Goal: Task Accomplishment & Management: Manage account settings

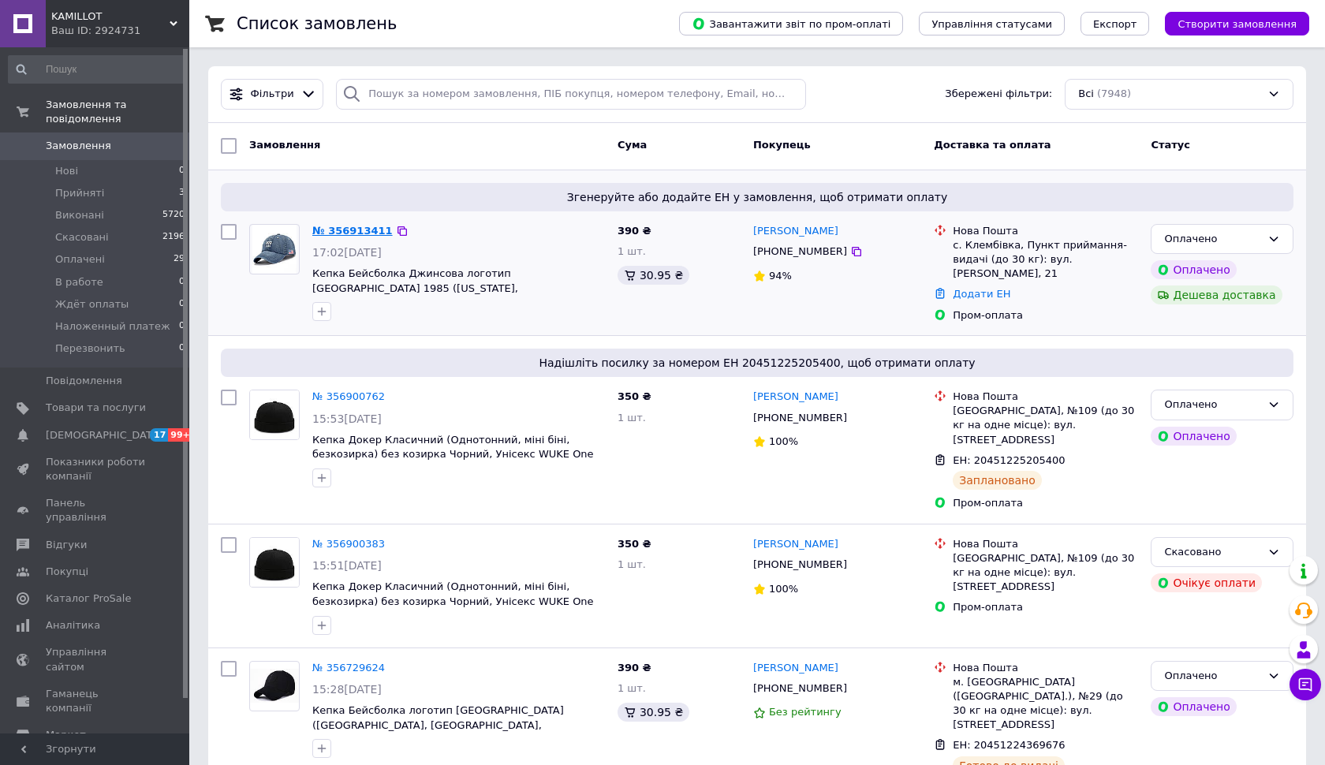
click at [352, 234] on link "№ 356913411" at bounding box center [352, 231] width 80 height 12
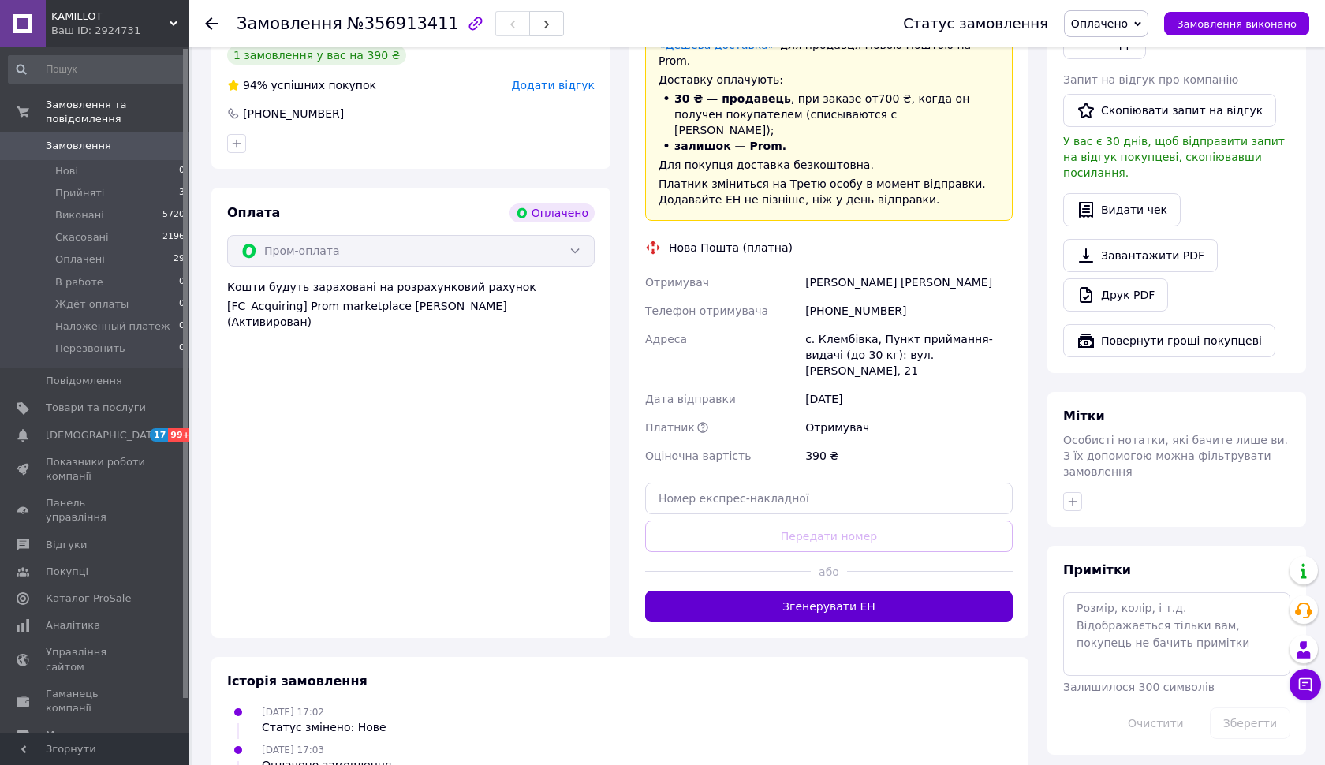
scroll to position [845, 0]
click at [790, 591] on button "Згенерувати ЕН" at bounding box center [828, 607] width 367 height 32
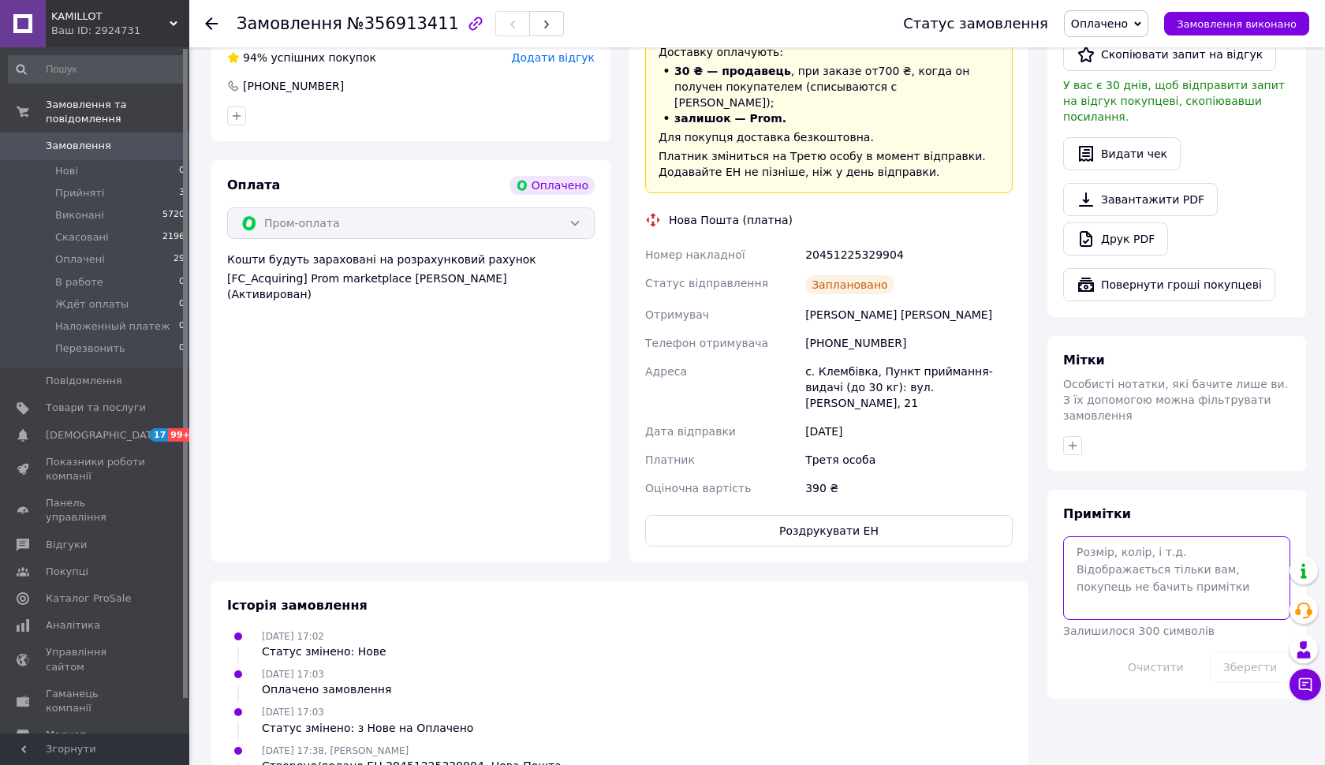
click at [1075, 536] on textarea at bounding box center [1176, 578] width 227 height 84
paste textarea "20451225329904"
type textarea "20451225329904"
click at [1250, 652] on button "Зберегти" at bounding box center [1249, 668] width 80 height 32
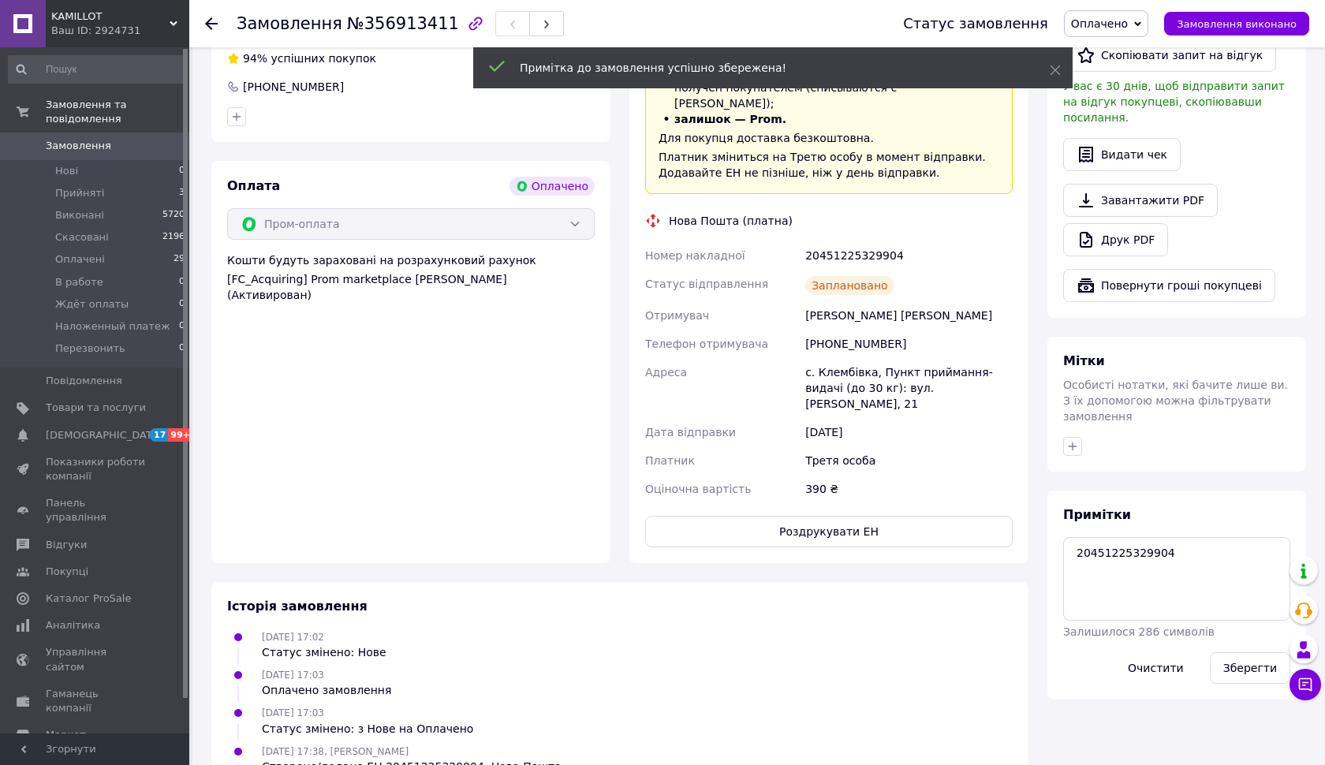
click at [215, 27] on icon at bounding box center [211, 23] width 13 height 13
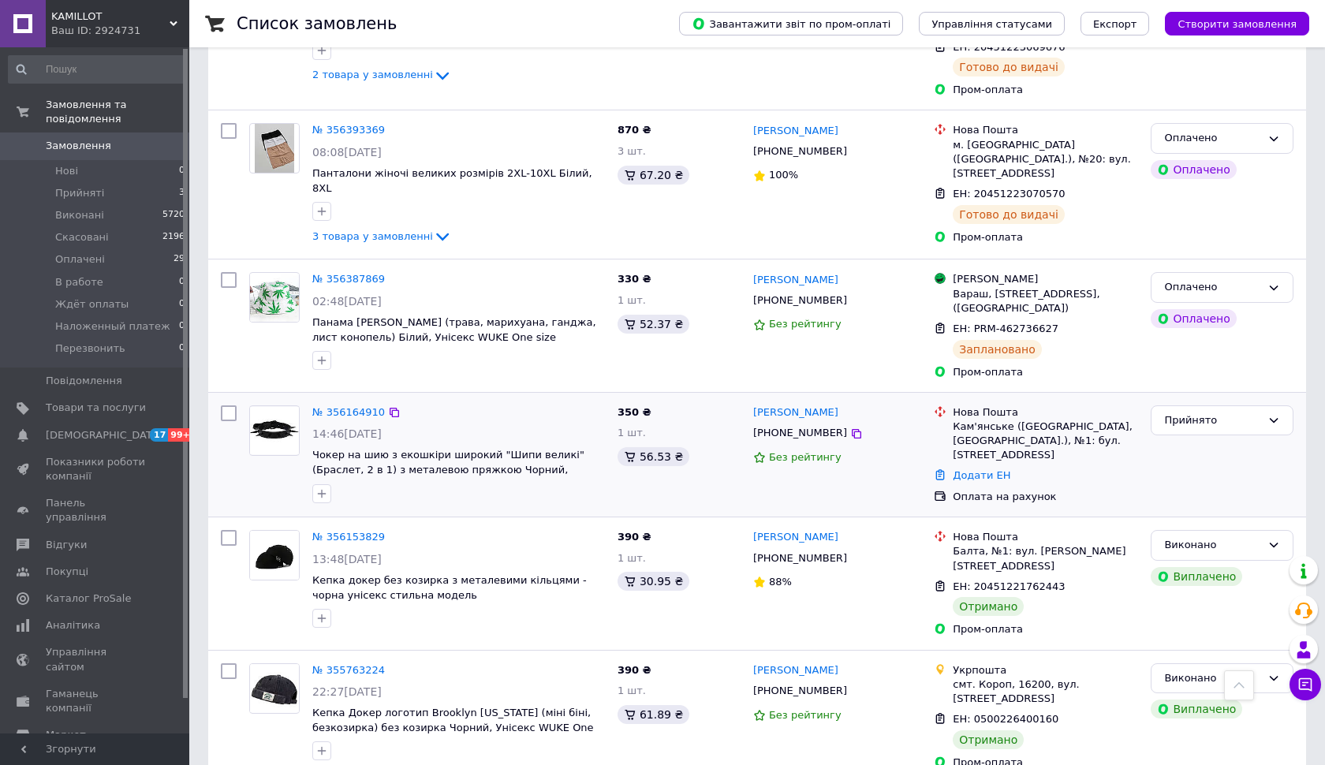
scroll to position [1641, 0]
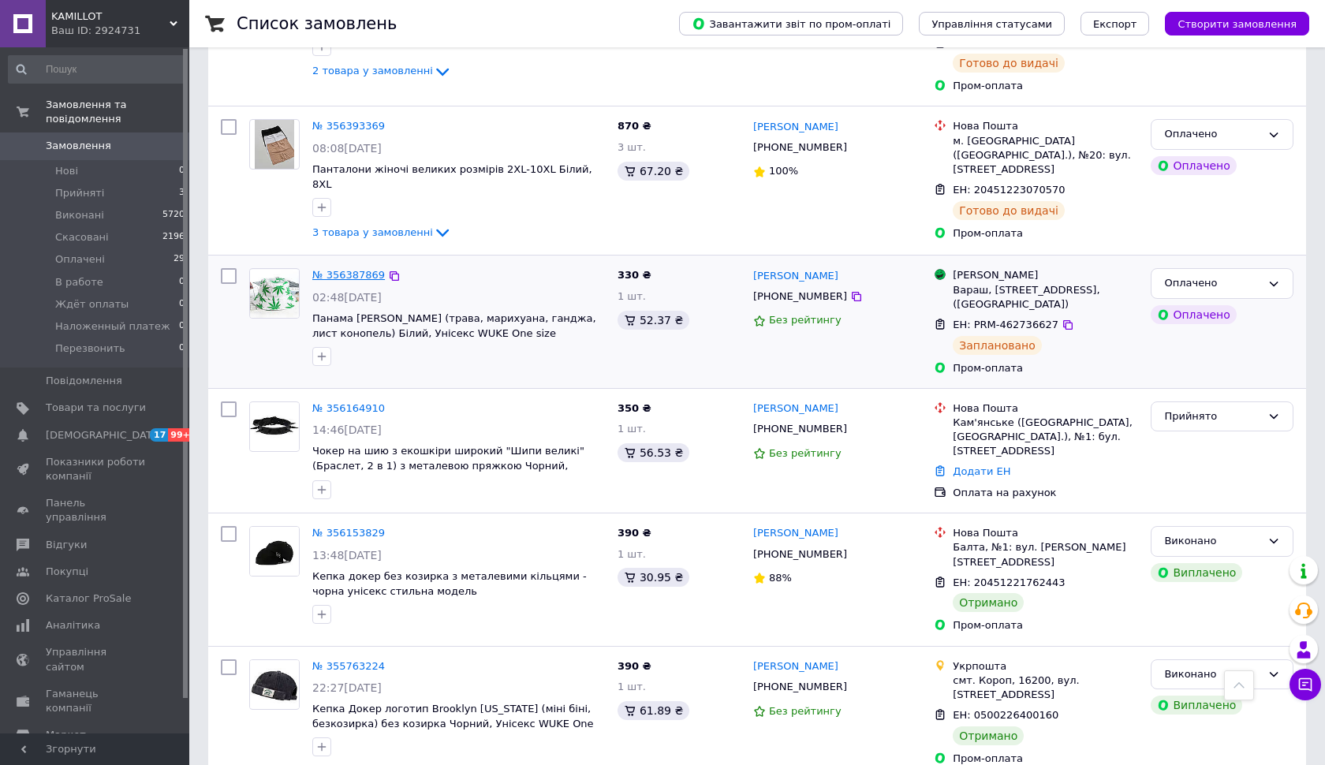
click at [358, 269] on link "№ 356387869" at bounding box center [348, 275] width 73 height 12
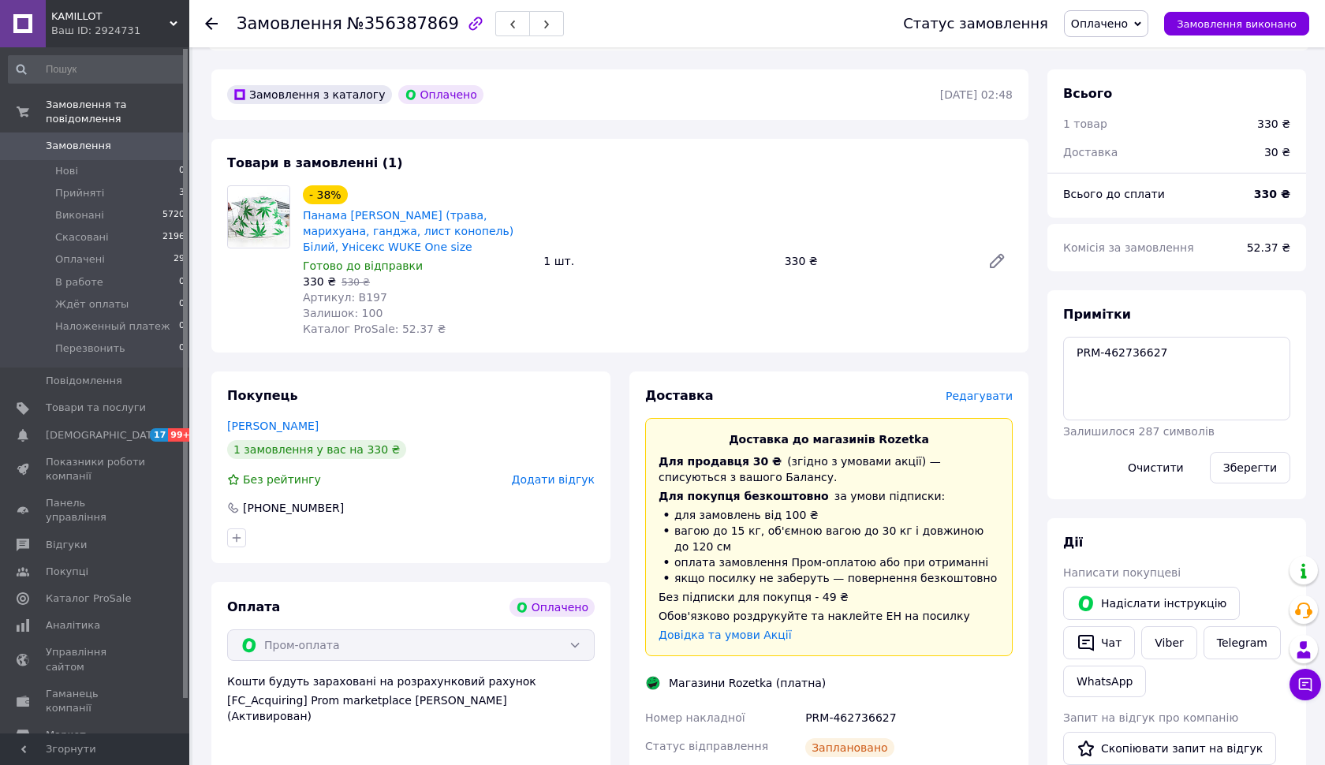
scroll to position [714, 0]
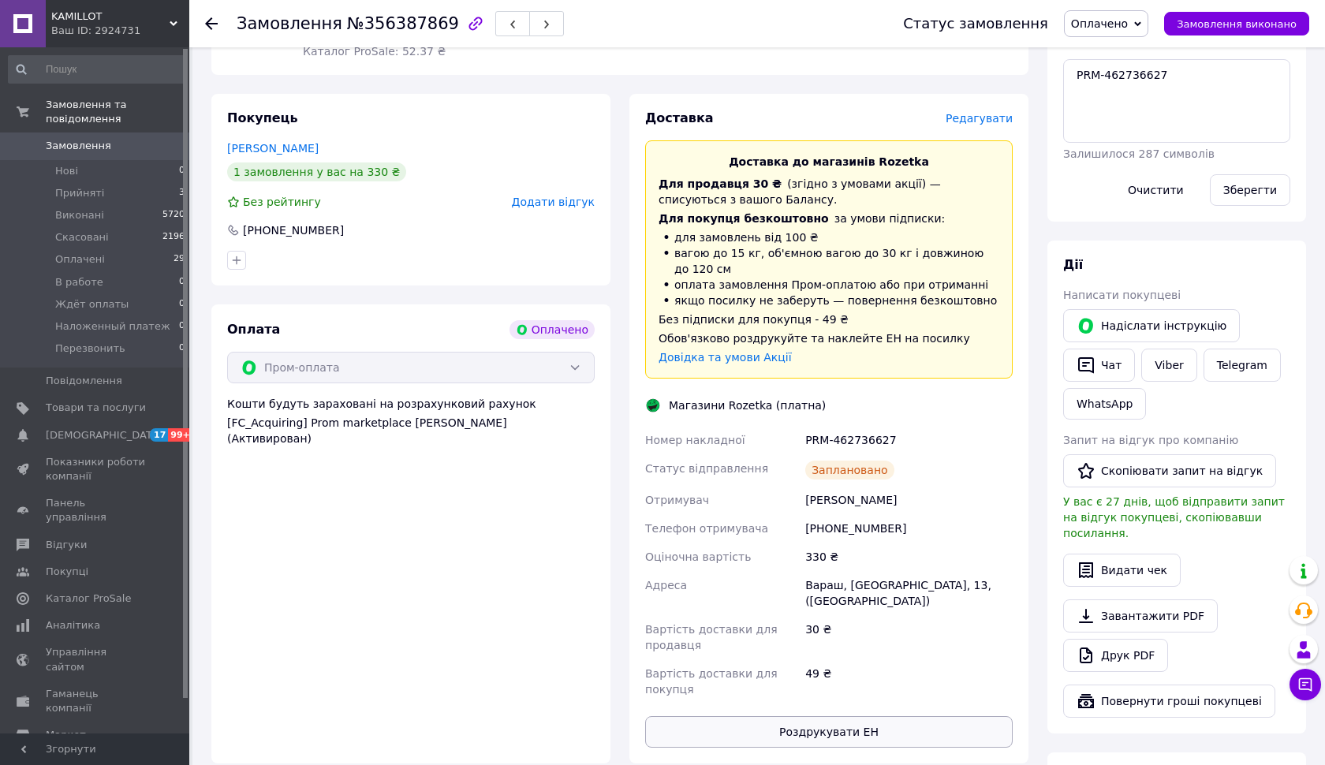
click at [936, 722] on button "Роздрукувати ЕН" at bounding box center [828, 732] width 367 height 32
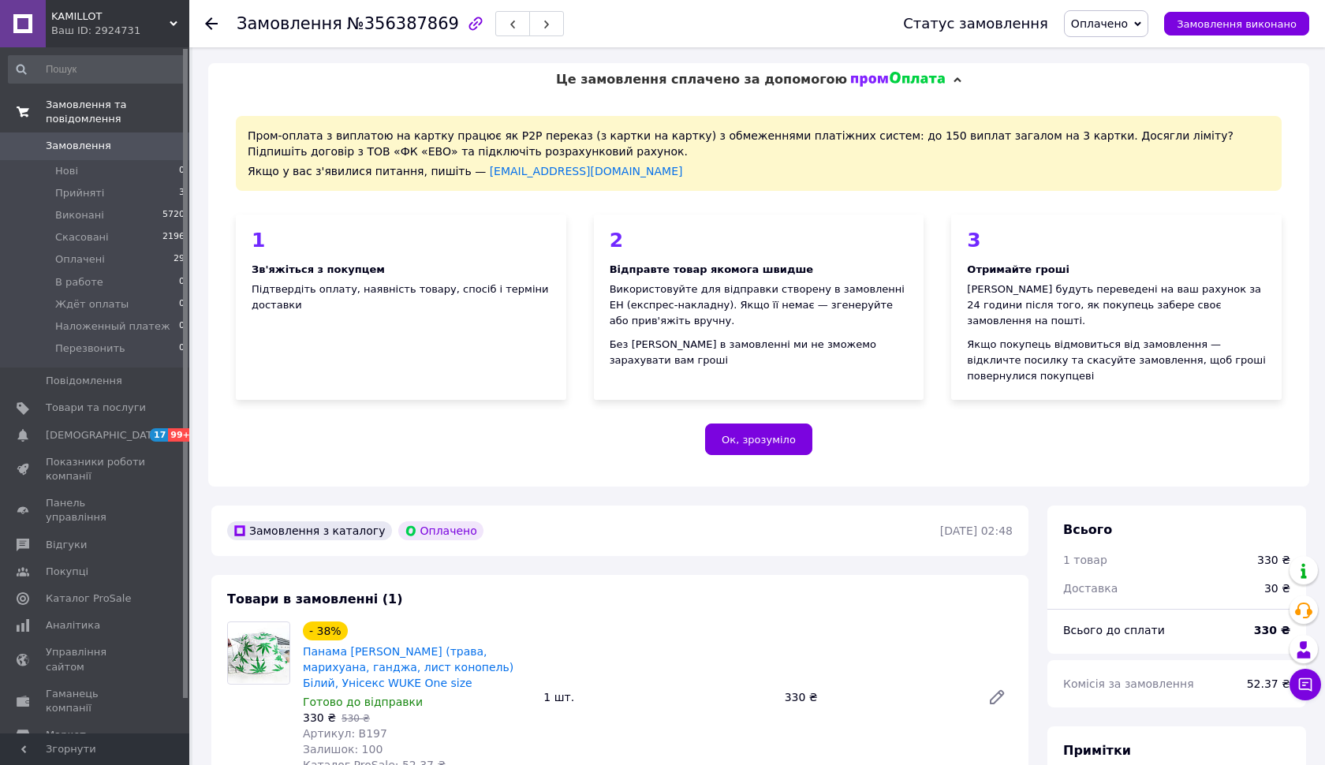
scroll to position [0, 0]
click at [117, 146] on span "Замовлення" at bounding box center [96, 146] width 100 height 14
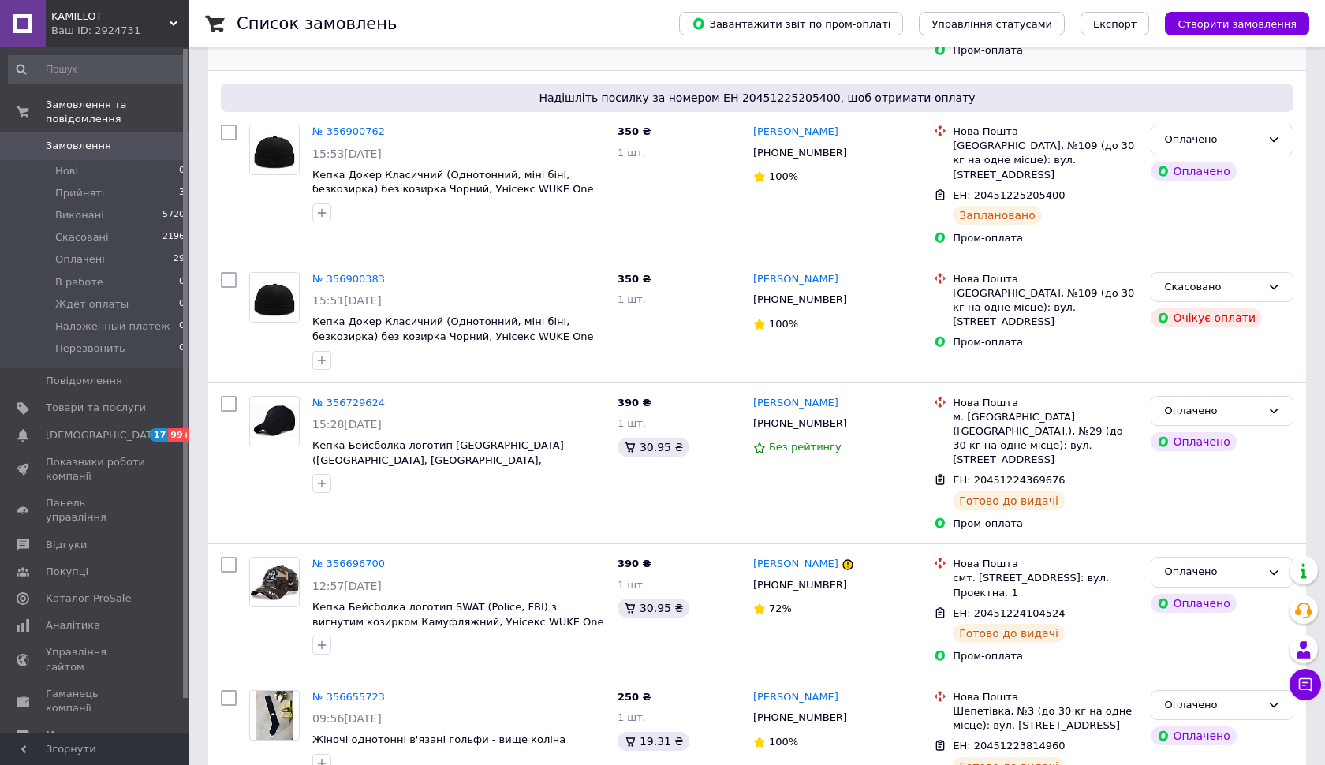
scroll to position [318, 0]
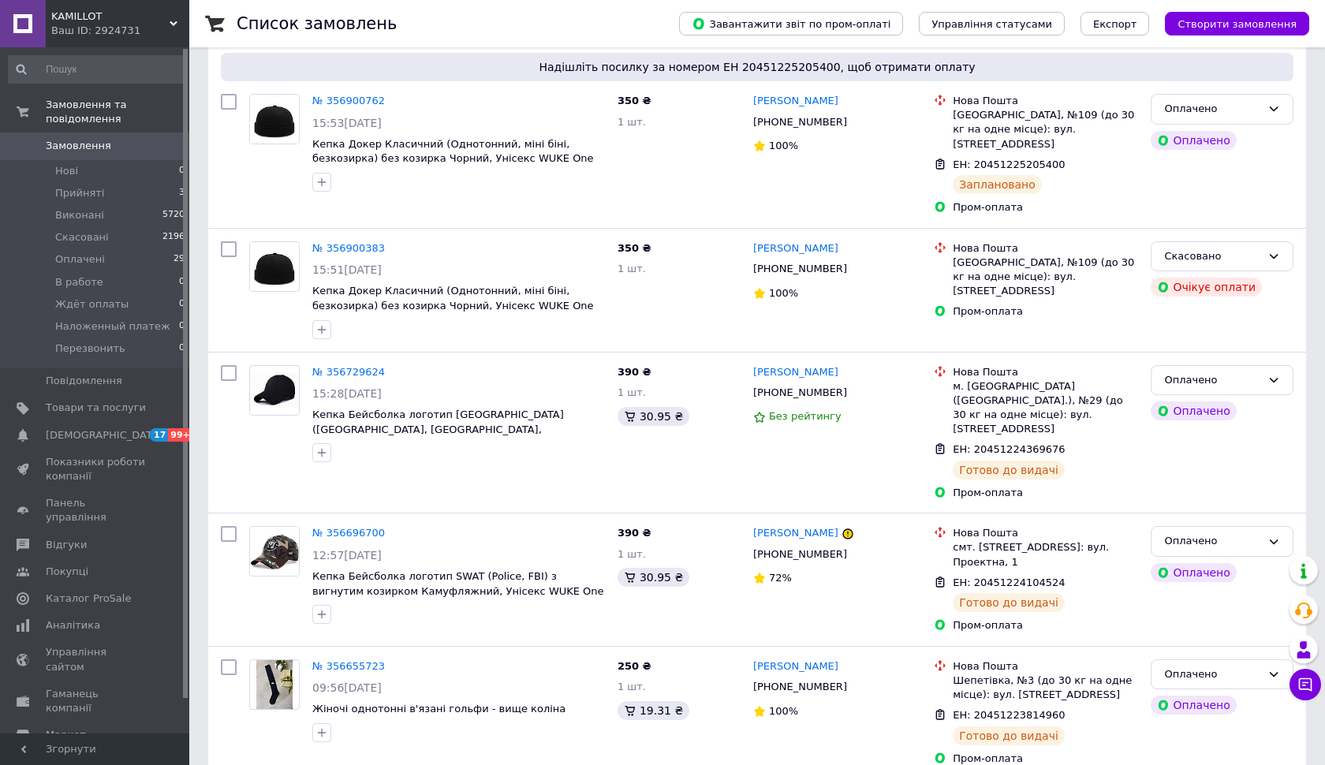
click at [116, 33] on div "Ваш ID: 2924731" at bounding box center [120, 31] width 138 height 14
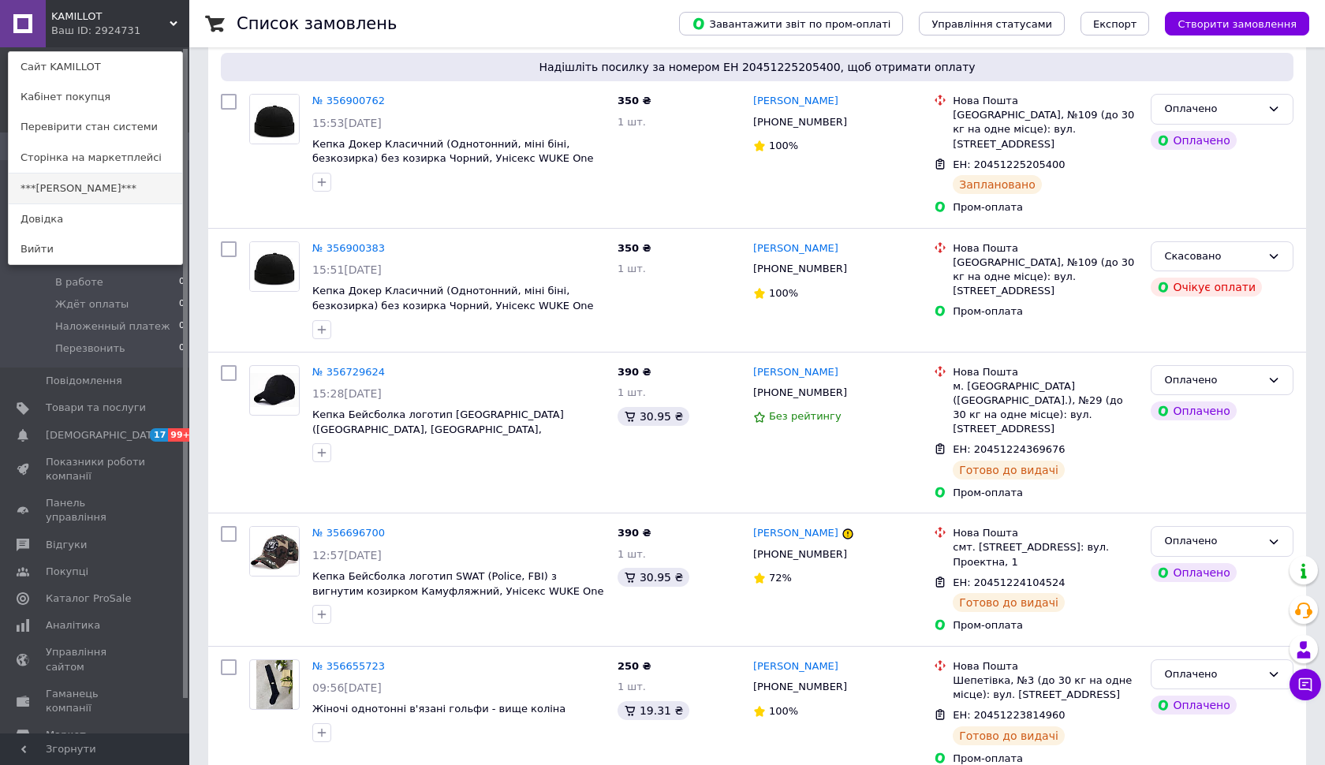
click at [88, 197] on link "***[PERSON_NAME]***" at bounding box center [95, 188] width 173 height 30
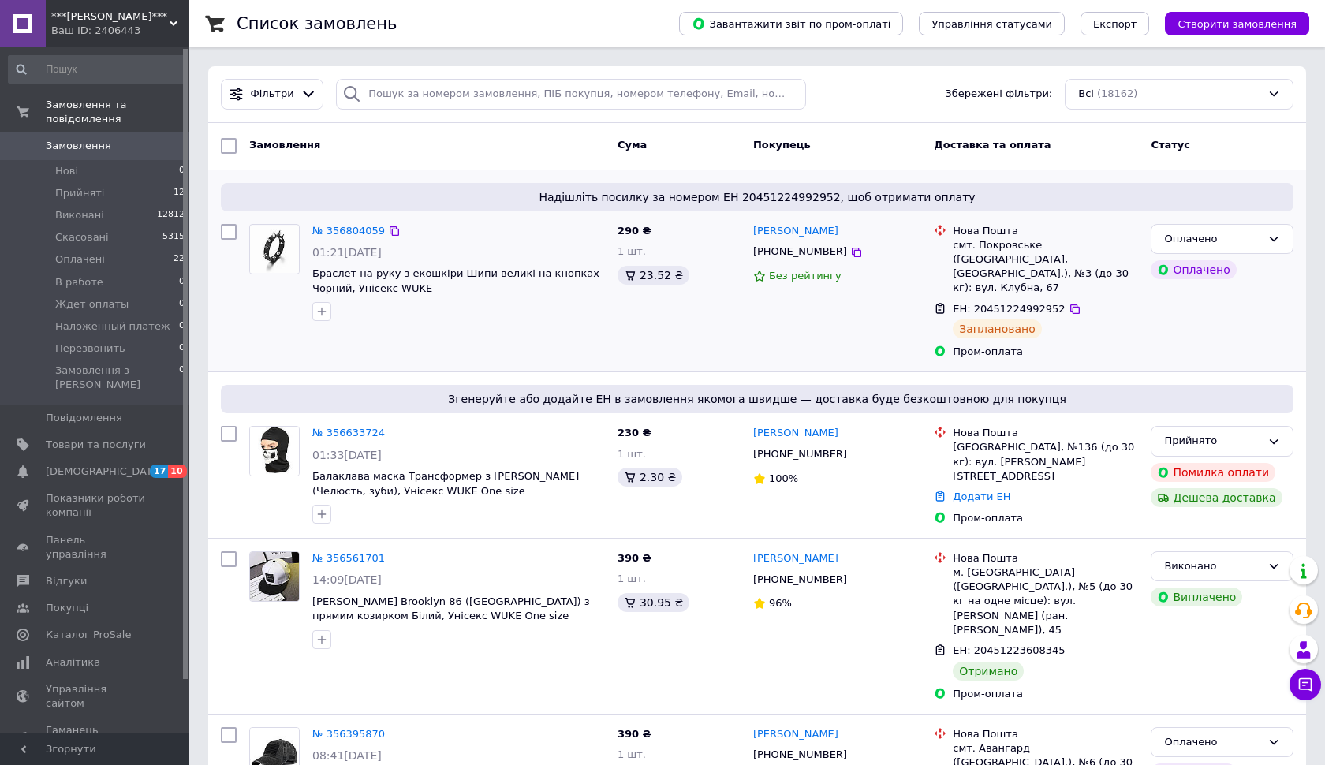
click at [277, 240] on img at bounding box center [274, 248] width 49 height 47
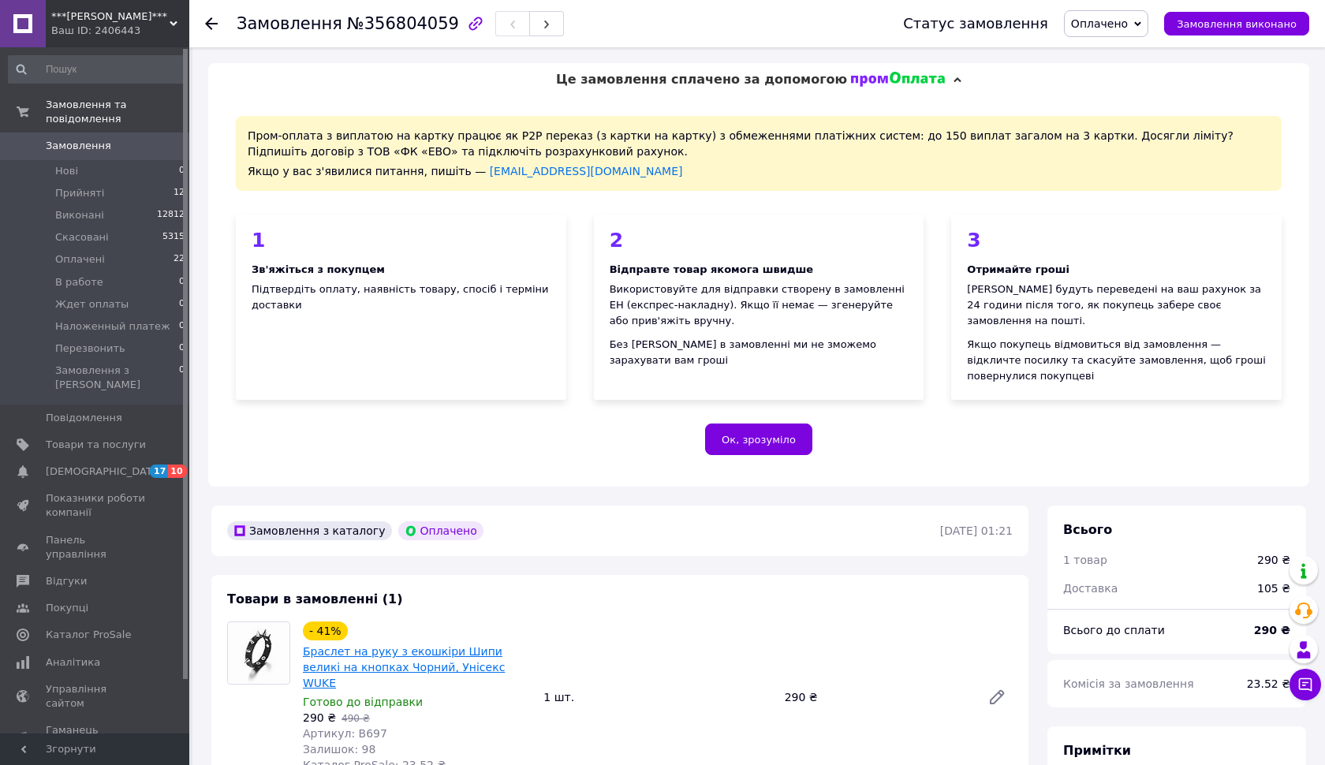
click at [404, 649] on link "Браслет на руку з екошкіри Шипи великі на кнопках Чорний, Унісекс WUKE" at bounding box center [404, 667] width 202 height 44
